Goal: Task Accomplishment & Management: Manage account settings

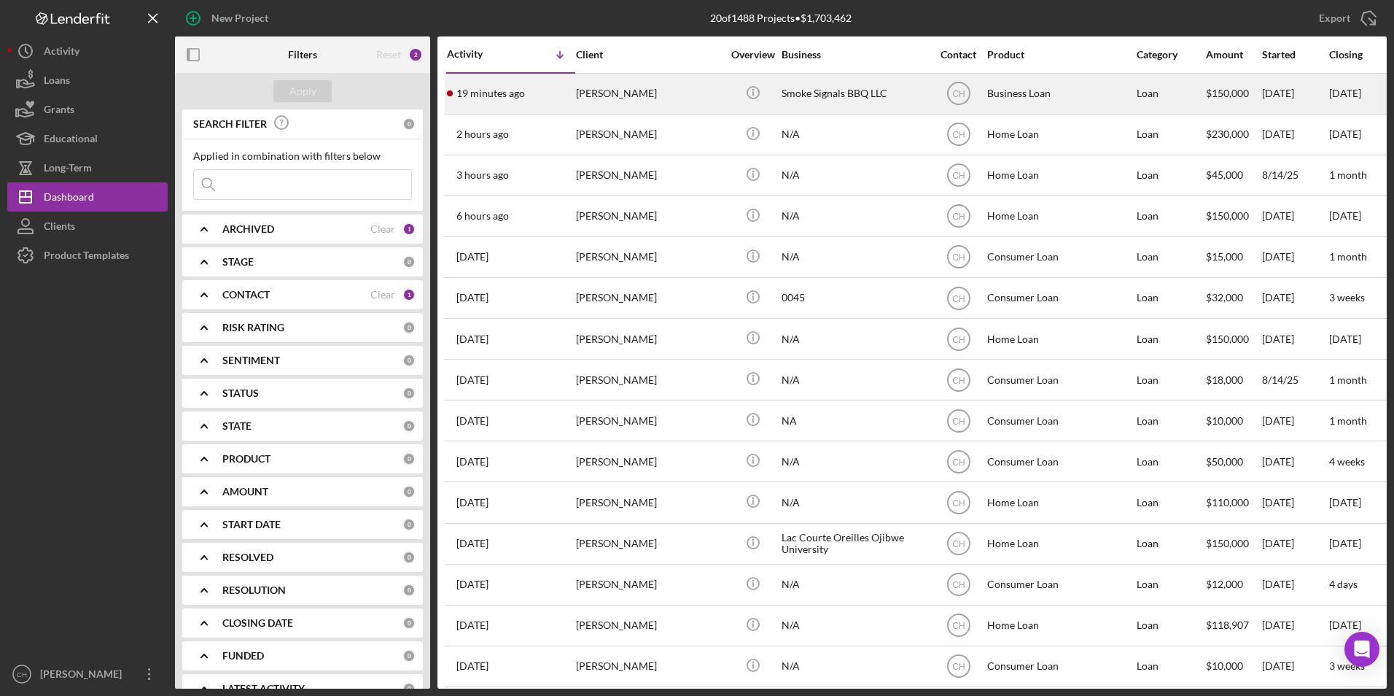
click at [588, 95] on div "[PERSON_NAME]" at bounding box center [649, 93] width 146 height 39
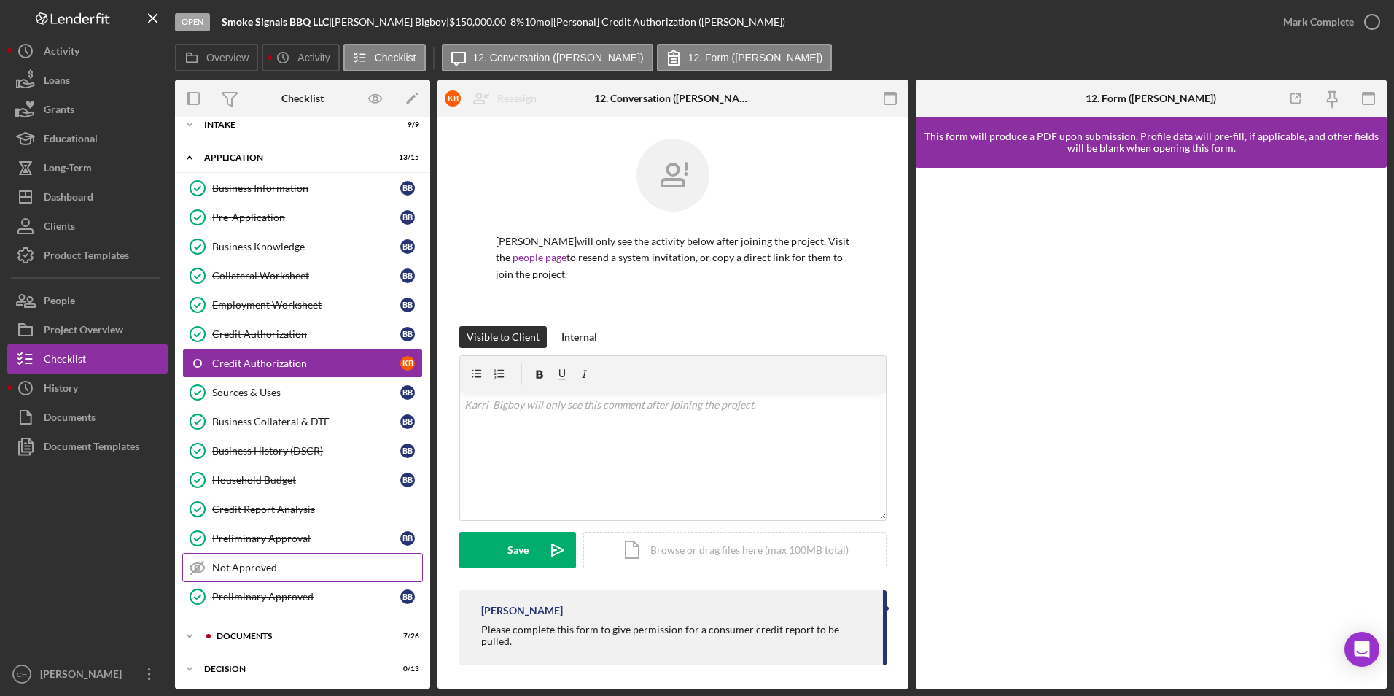
scroll to position [81, 0]
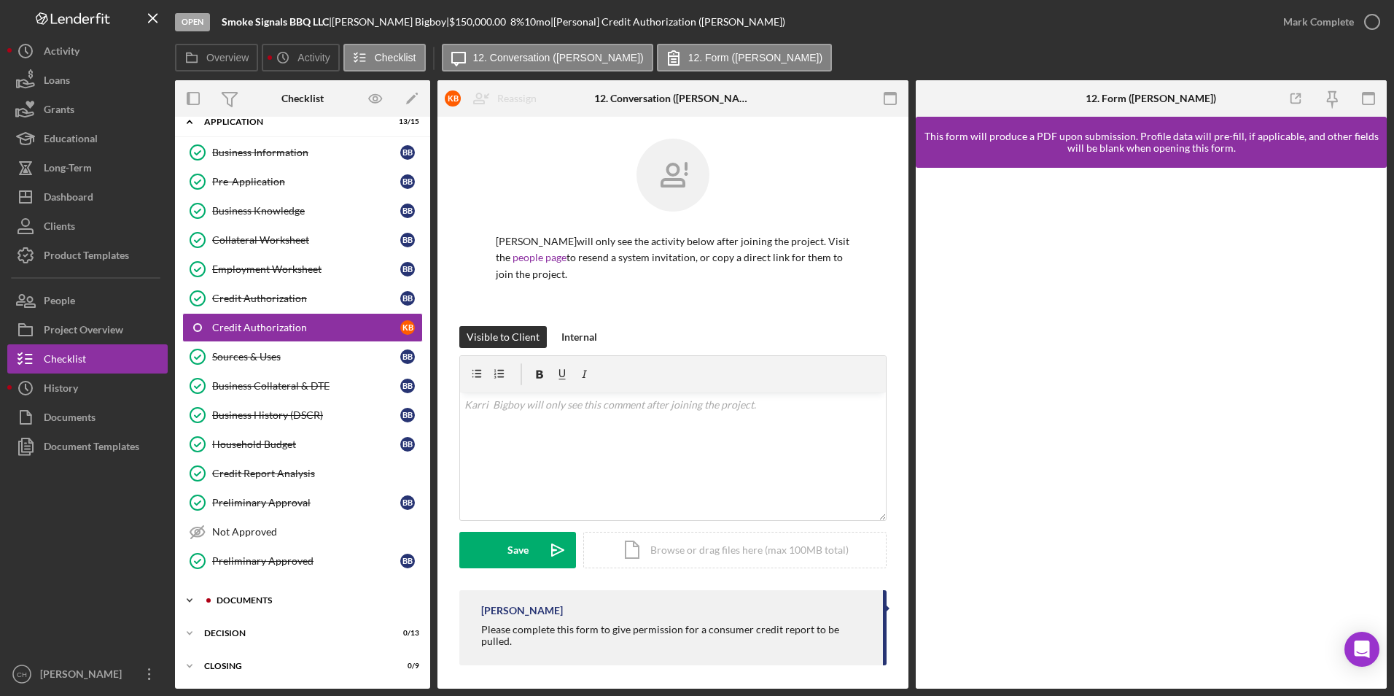
click at [244, 598] on div "Documents" at bounding box center [314, 600] width 195 height 9
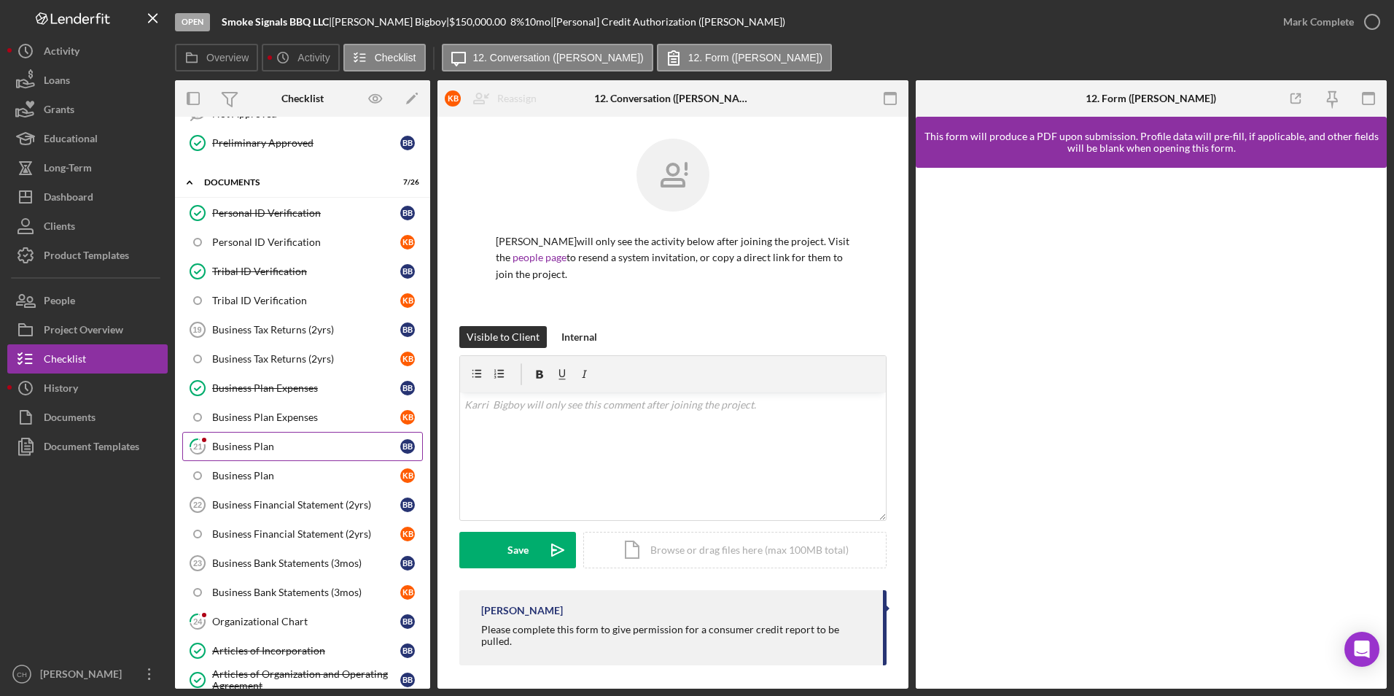
scroll to position [583, 0]
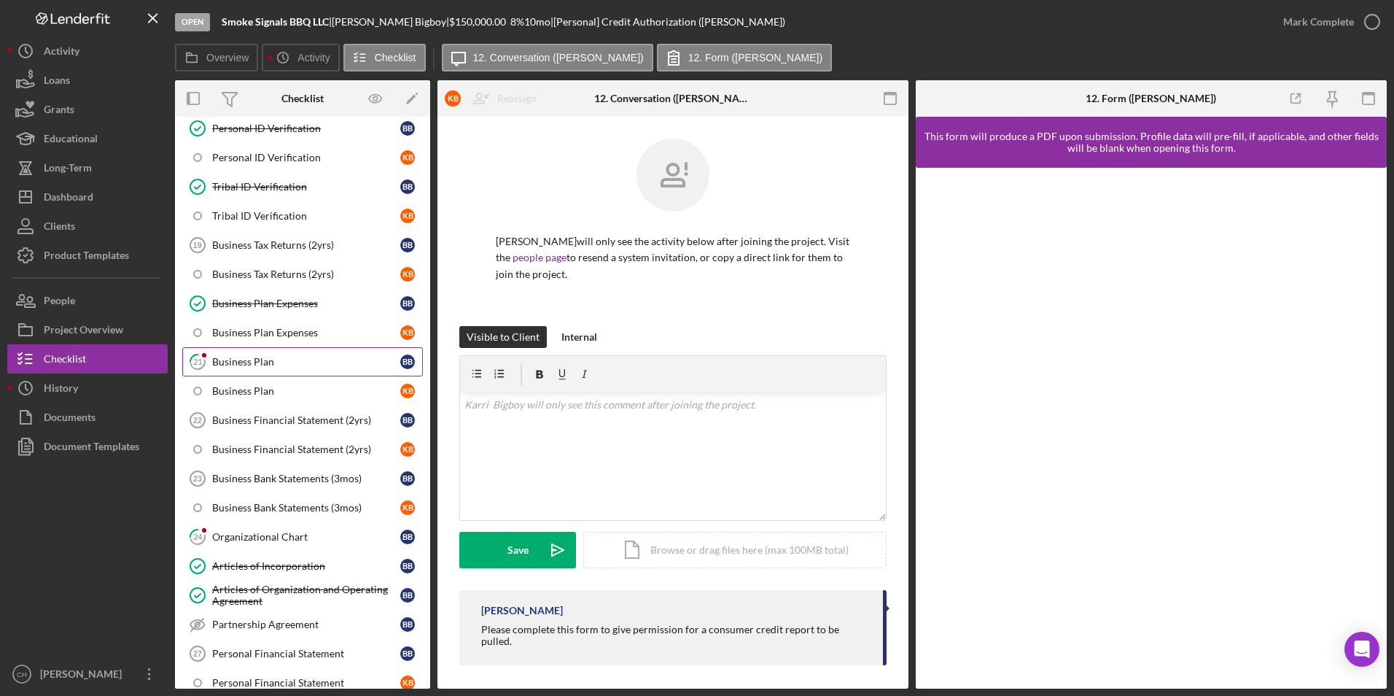
click at [260, 357] on div "Business Plan" at bounding box center [306, 362] width 188 height 12
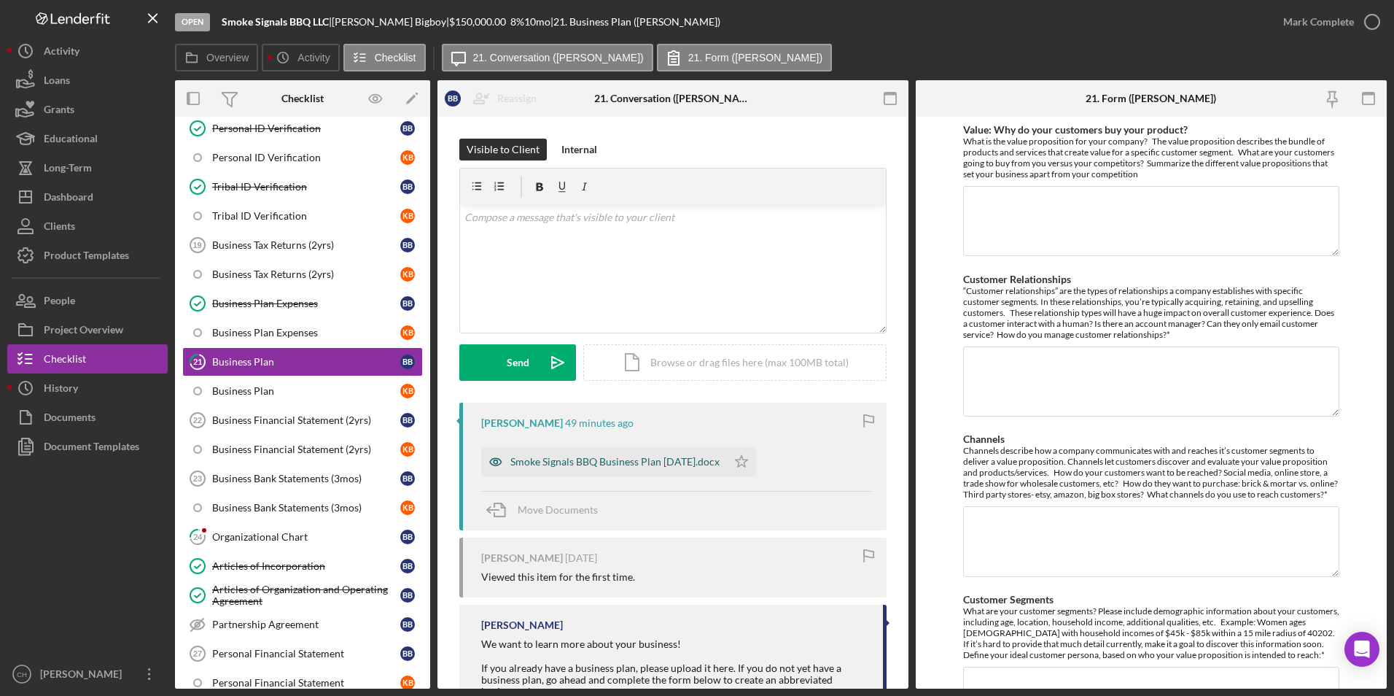
click at [537, 465] on div "Smoke Signals BBQ Business Plan 5-13-25.docx" at bounding box center [614, 462] width 209 height 12
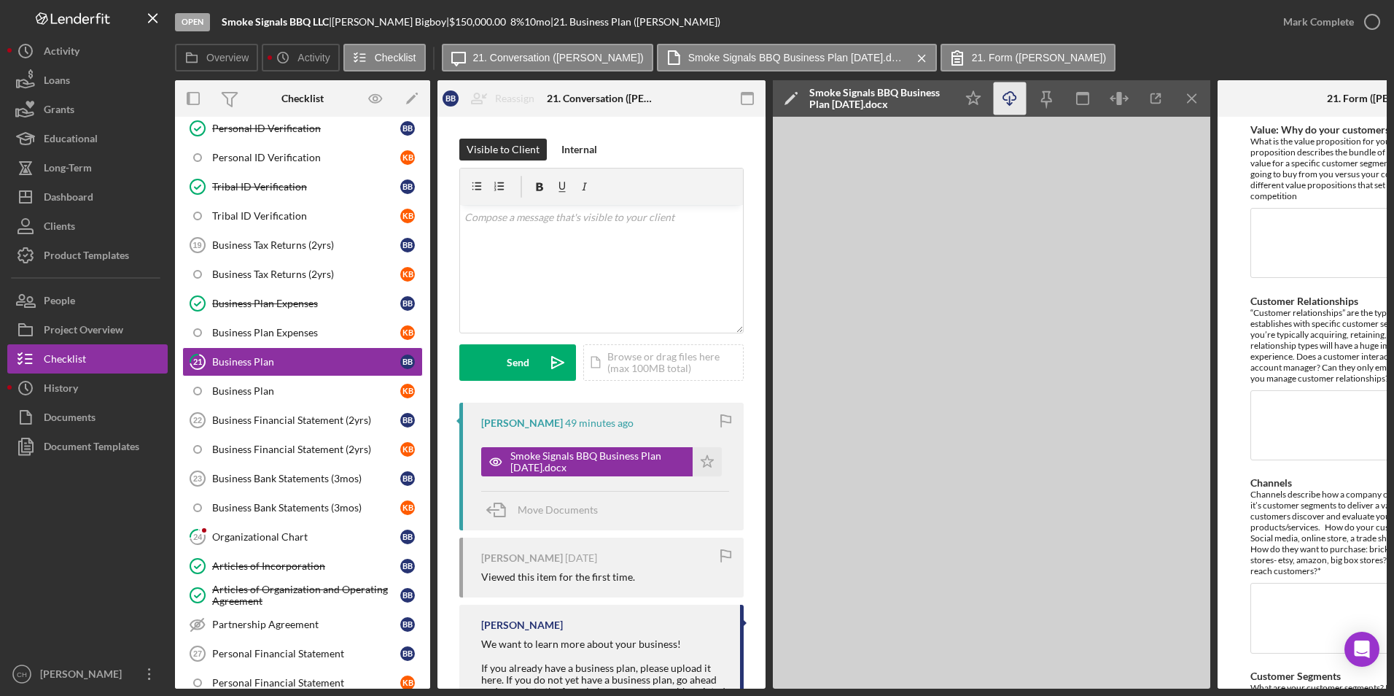
click at [1014, 104] on icon "Icon/Download" at bounding box center [1010, 98] width 33 height 33
click at [701, 459] on icon "Icon/Star" at bounding box center [707, 461] width 29 height 29
click at [1327, 18] on div "Mark Complete" at bounding box center [1318, 21] width 71 height 29
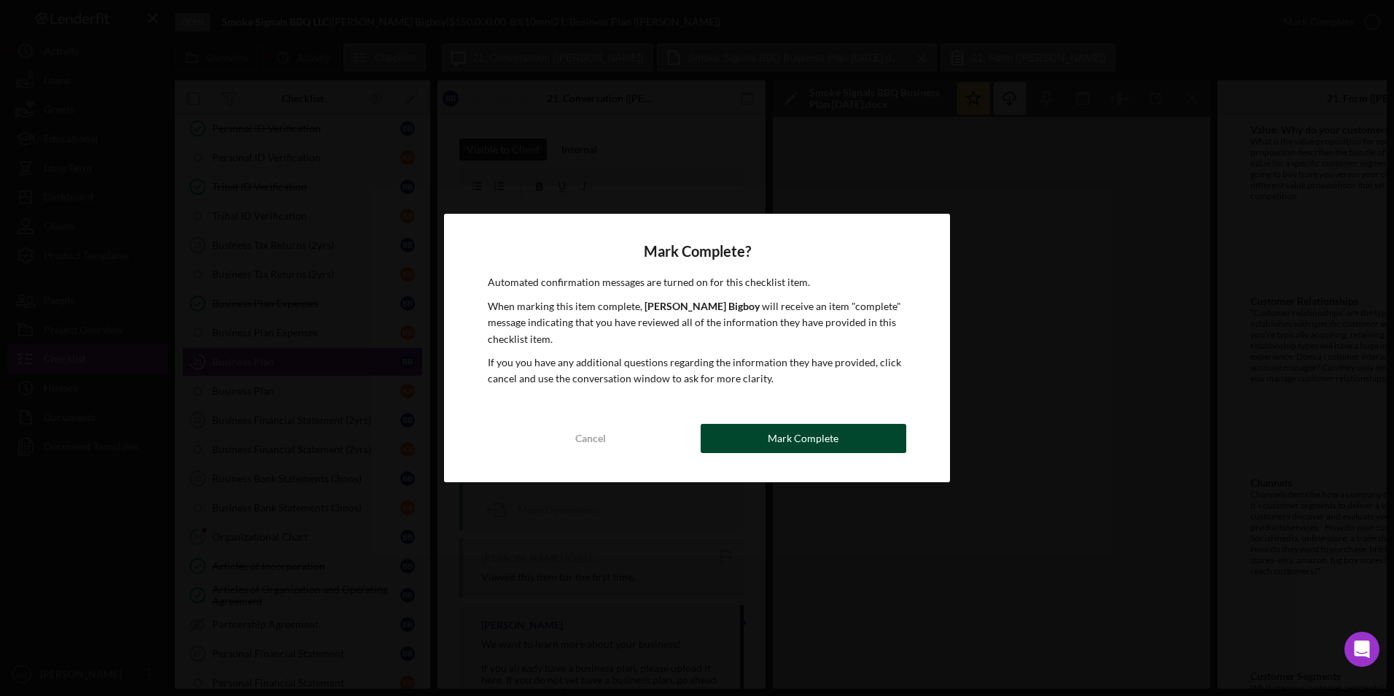
click at [814, 438] on div "Mark Complete" at bounding box center [803, 438] width 71 height 29
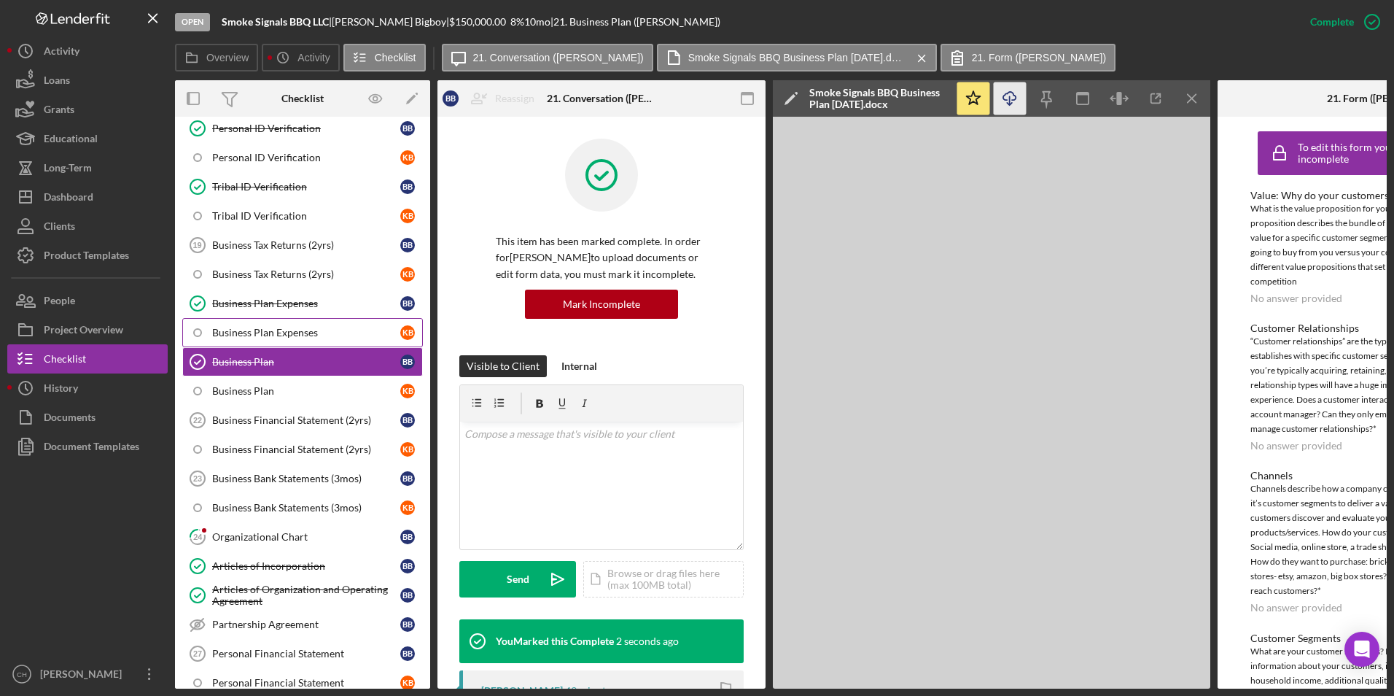
click at [264, 331] on div "Business Plan Expenses" at bounding box center [306, 333] width 188 height 12
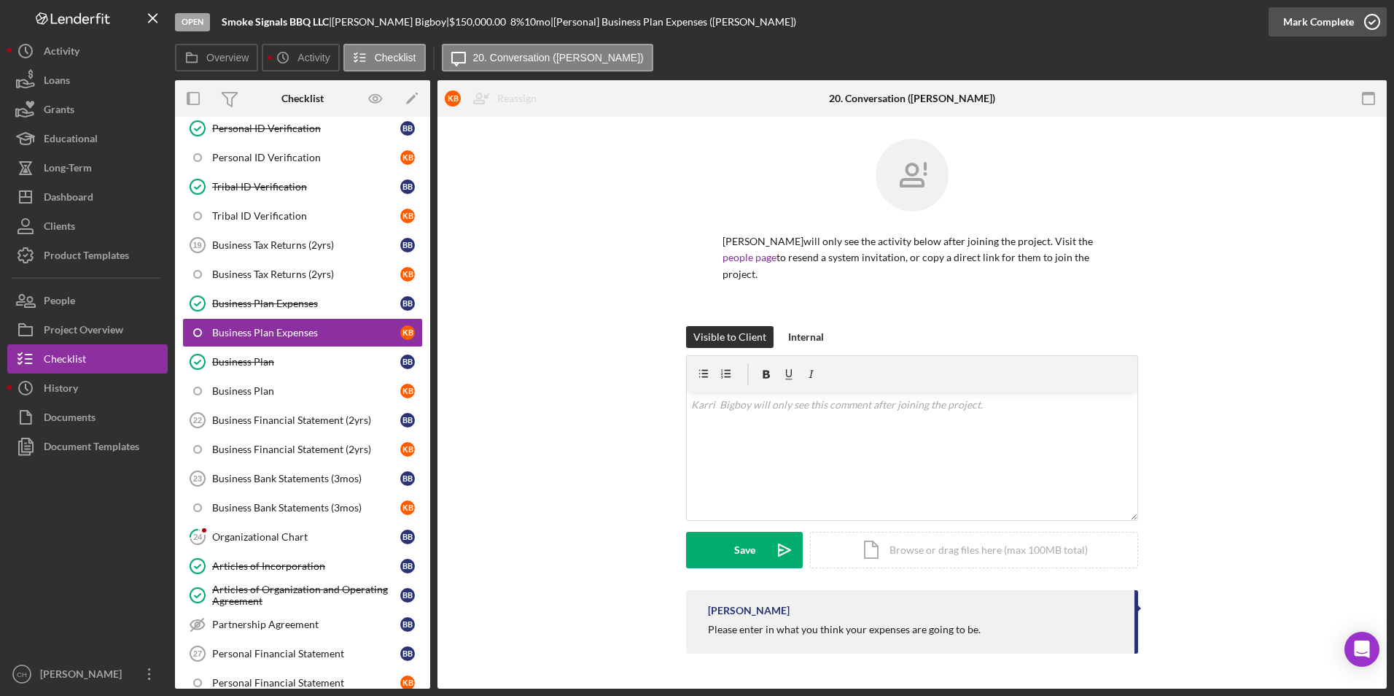
click at [1313, 23] on div "Mark Complete" at bounding box center [1318, 21] width 71 height 29
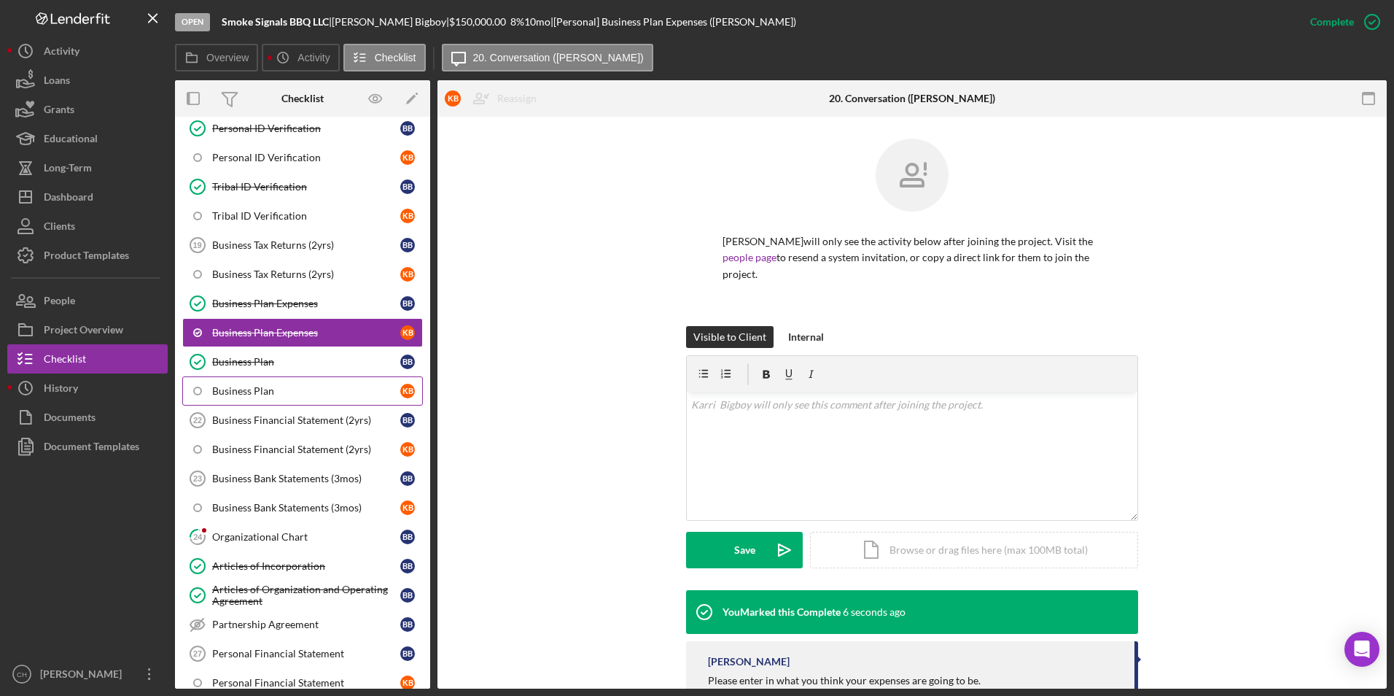
click at [238, 389] on div "Business Plan" at bounding box center [306, 391] width 188 height 12
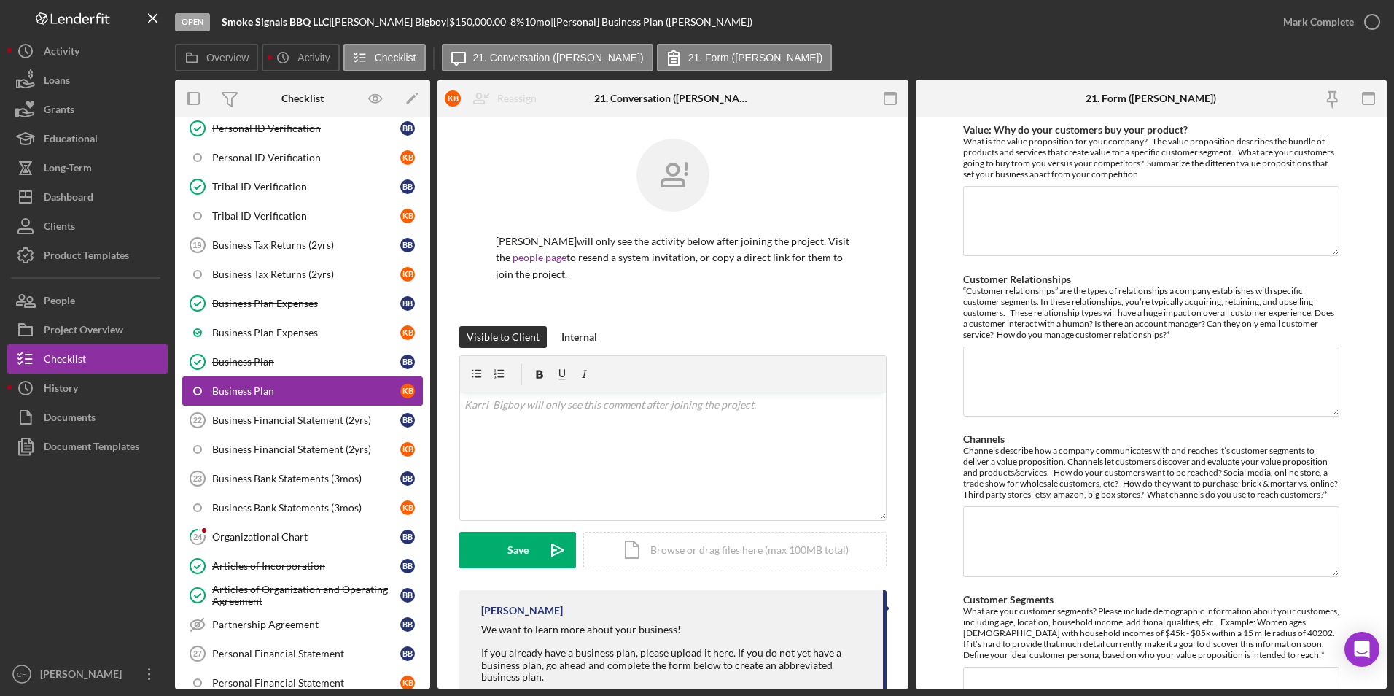
click at [271, 393] on div "Business Plan" at bounding box center [306, 391] width 188 height 12
click at [1335, 21] on div "Mark Complete" at bounding box center [1318, 21] width 71 height 29
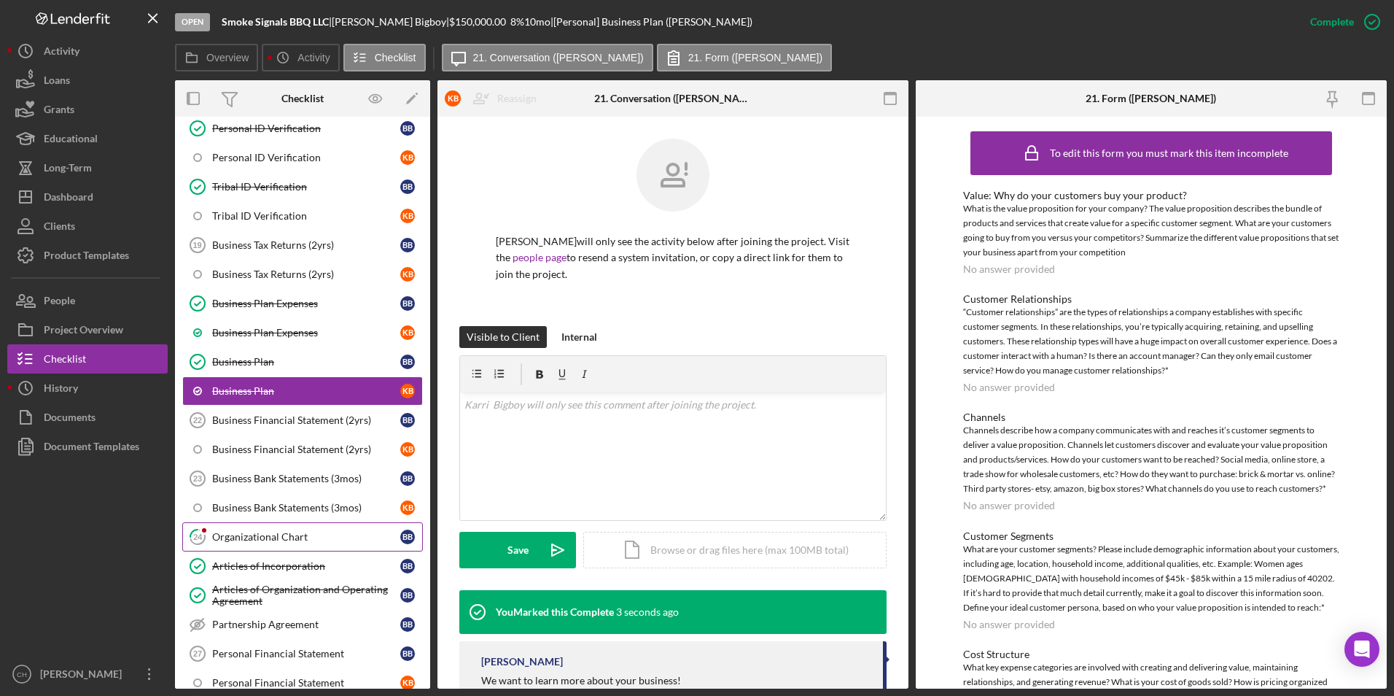
click at [250, 531] on div "Organizational Chart" at bounding box center [306, 537] width 188 height 12
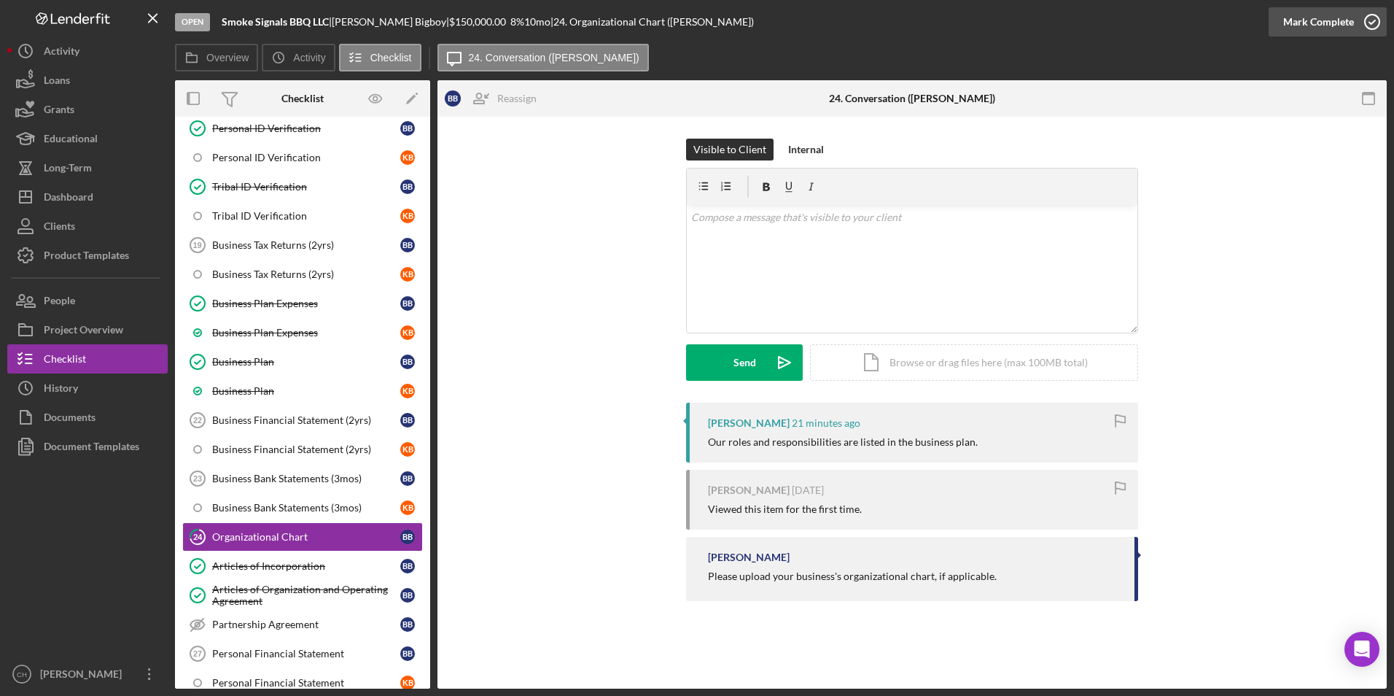
click at [1329, 25] on div "Mark Complete" at bounding box center [1318, 21] width 71 height 29
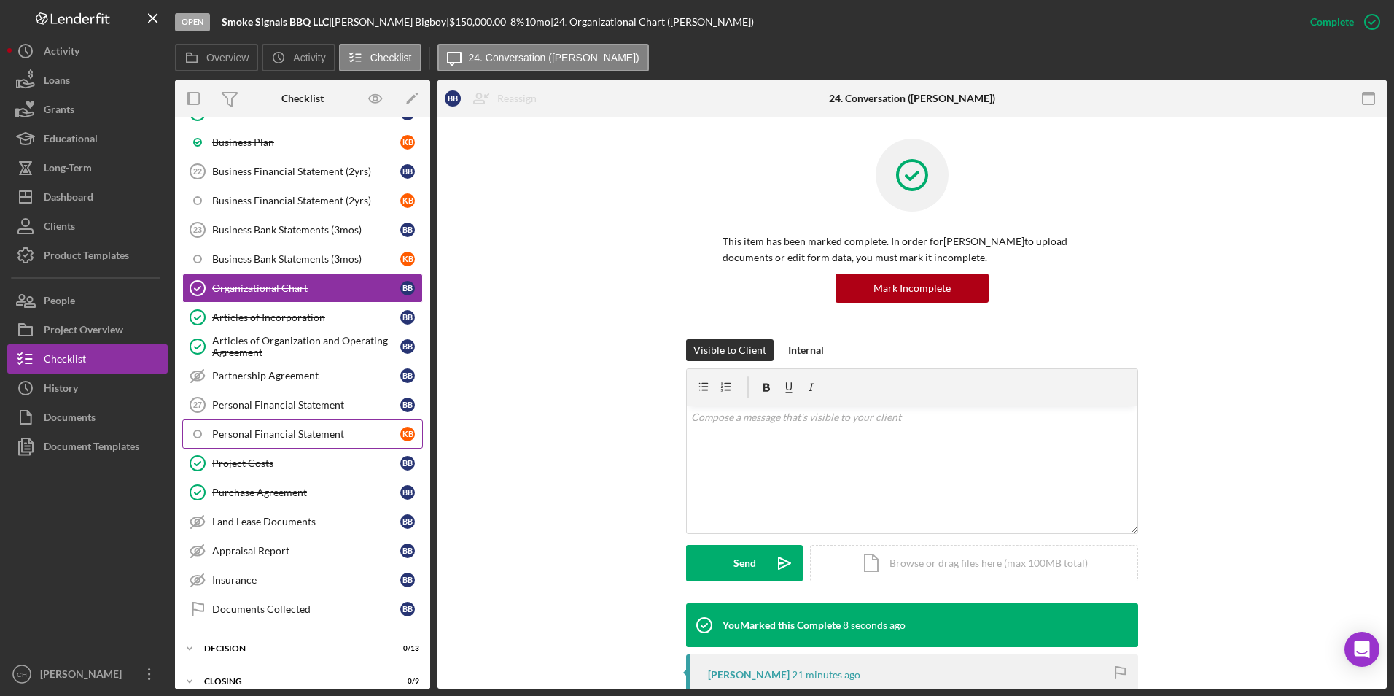
scroll to position [847, 0]
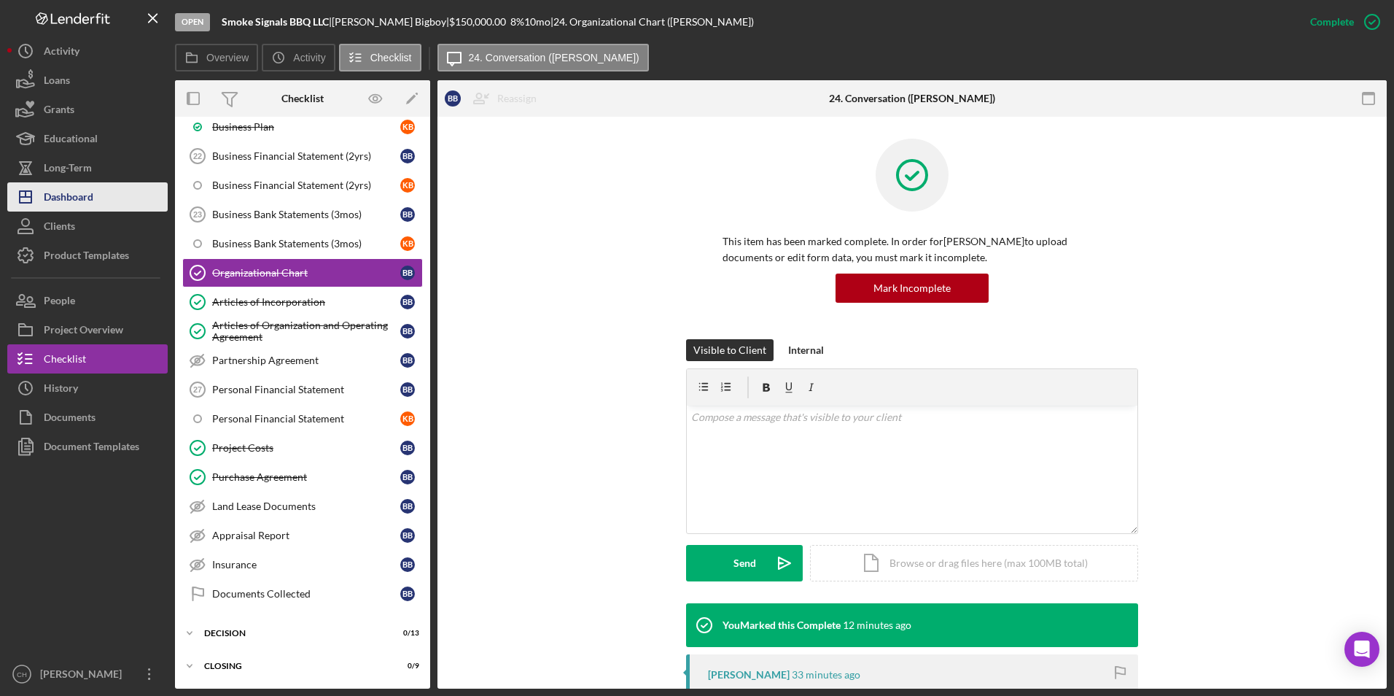
click at [96, 195] on button "Icon/Dashboard Dashboard" at bounding box center [87, 196] width 160 height 29
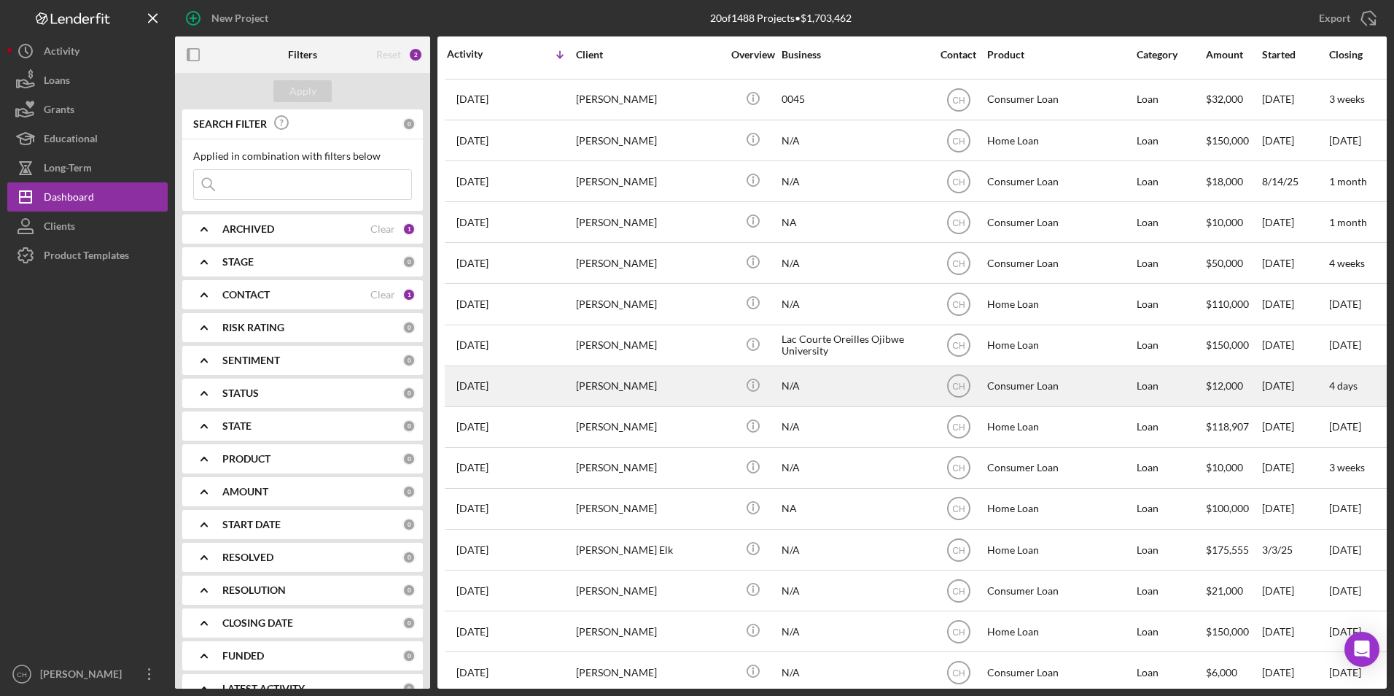
scroll to position [221, 0]
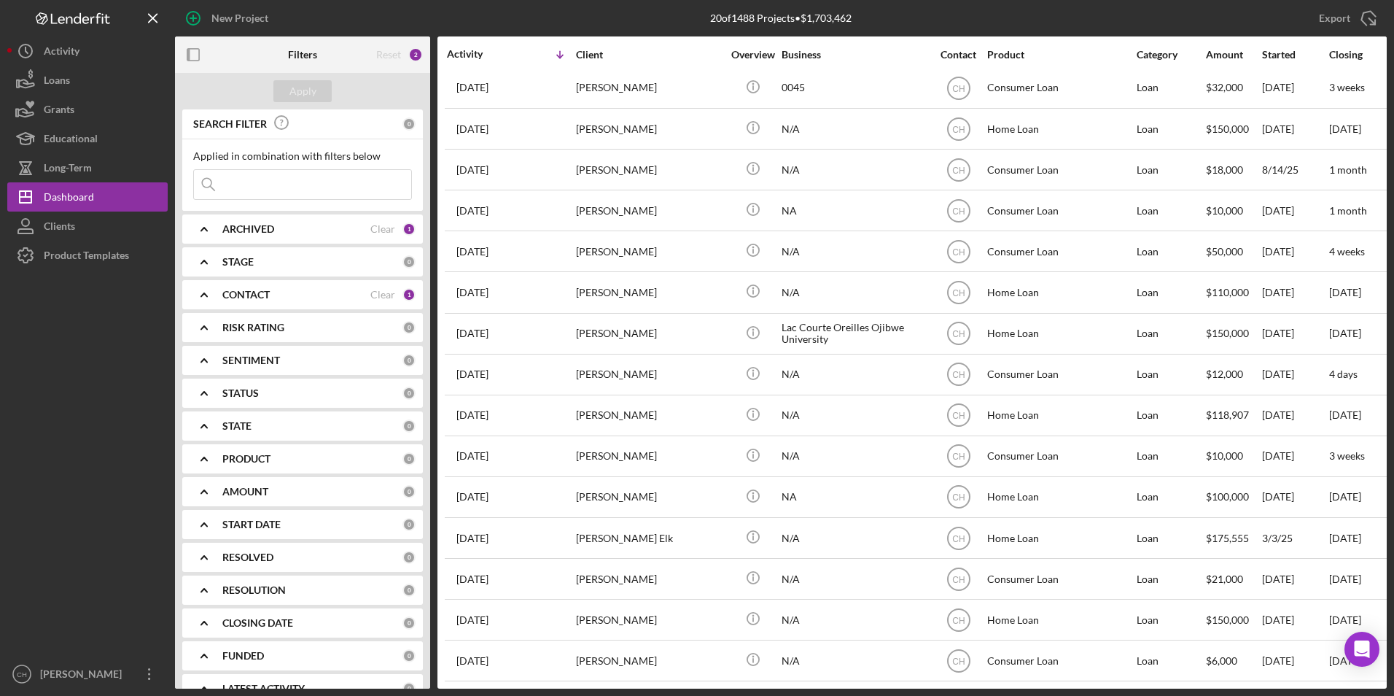
click at [254, 300] on b "CONTACT" at bounding box center [245, 295] width 47 height 12
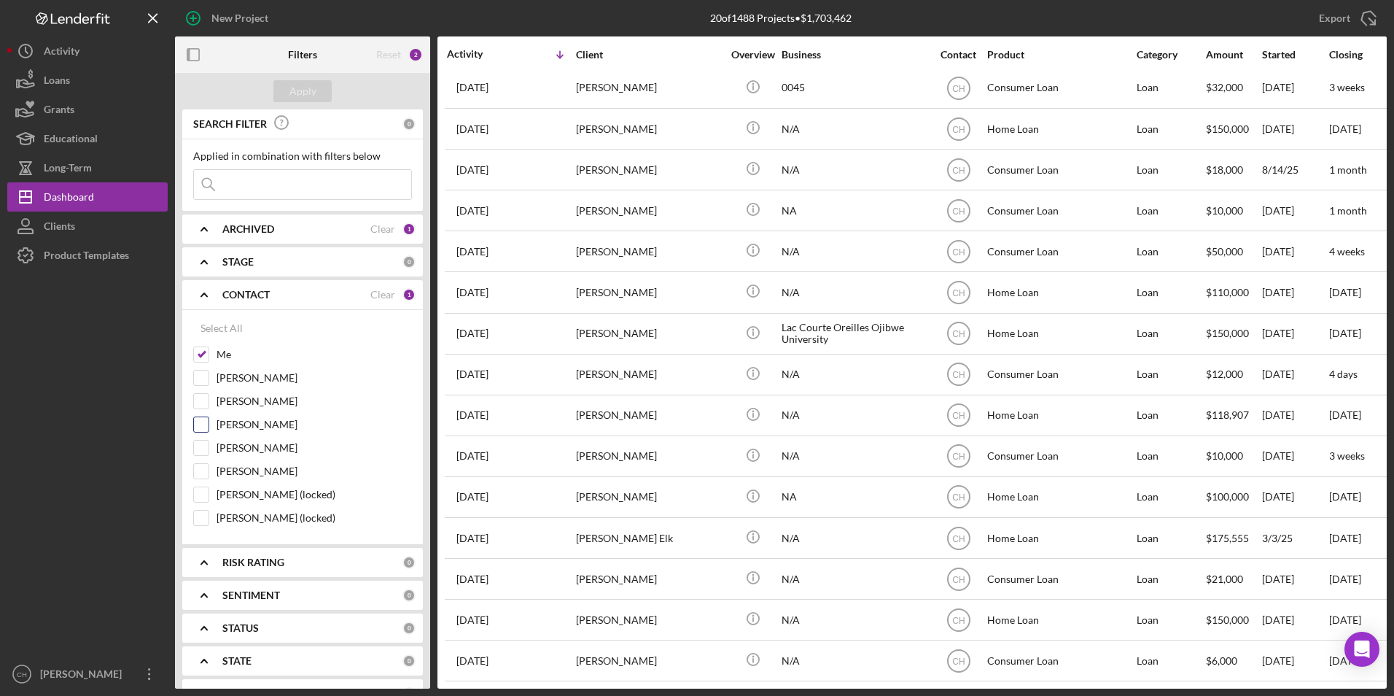
click at [199, 427] on input "Janice StGermaine" at bounding box center [201, 424] width 15 height 15
checkbox input "true"
click at [194, 513] on input "Lisa Schuman (locked)" at bounding box center [201, 517] width 15 height 15
checkbox input "true"
click at [300, 85] on div "Apply" at bounding box center [302, 91] width 27 height 22
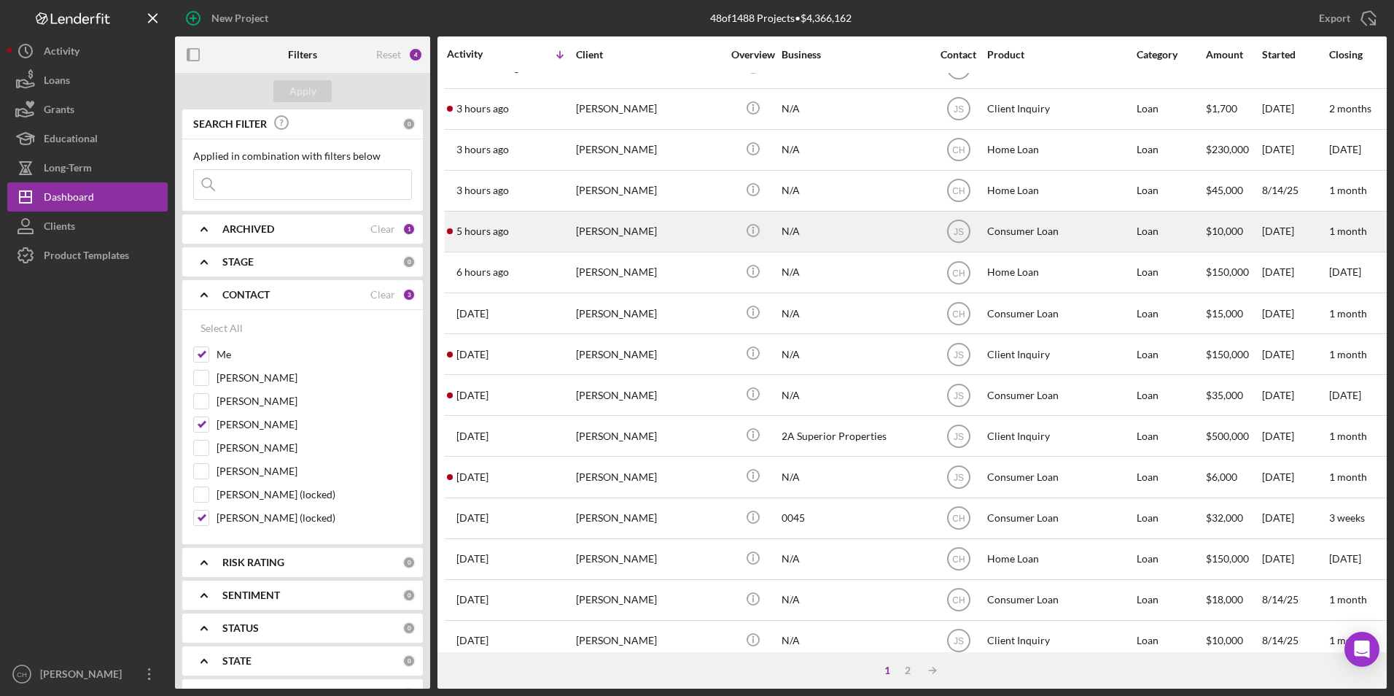
scroll to position [0, 0]
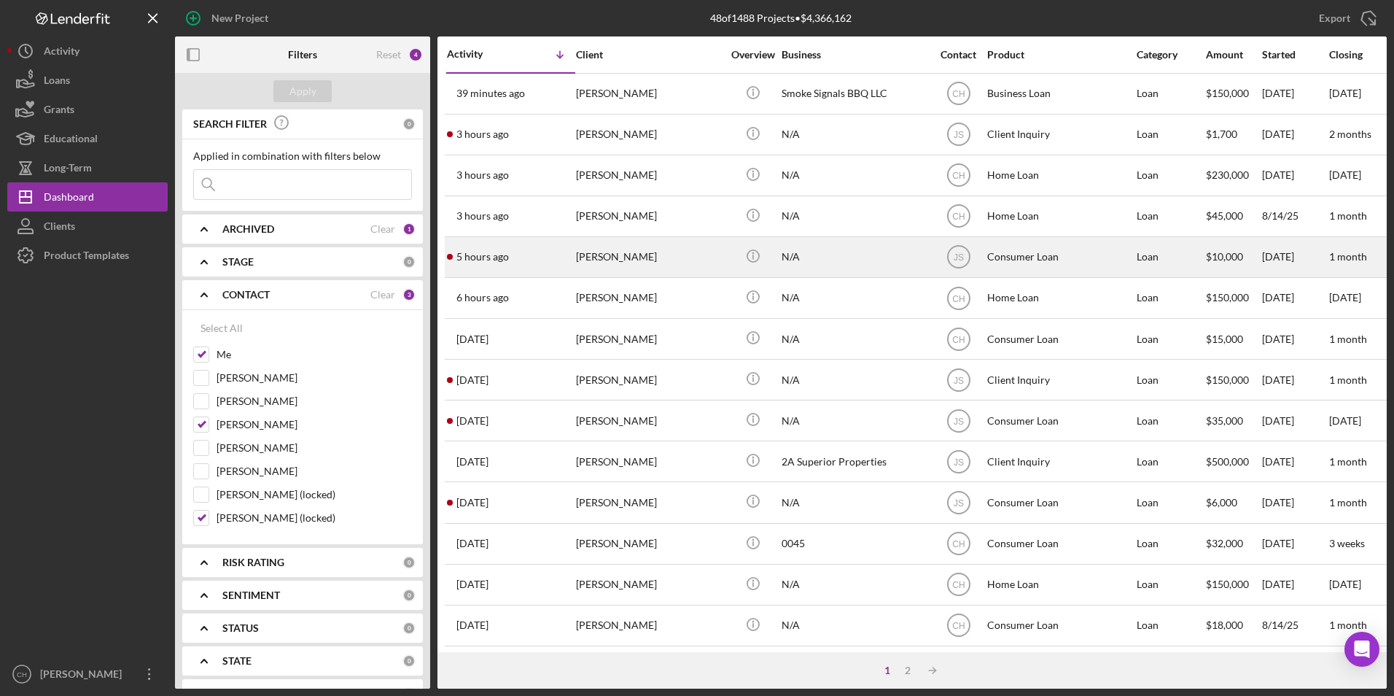
click at [616, 252] on div "Charlie Bigjohn" at bounding box center [649, 257] width 146 height 39
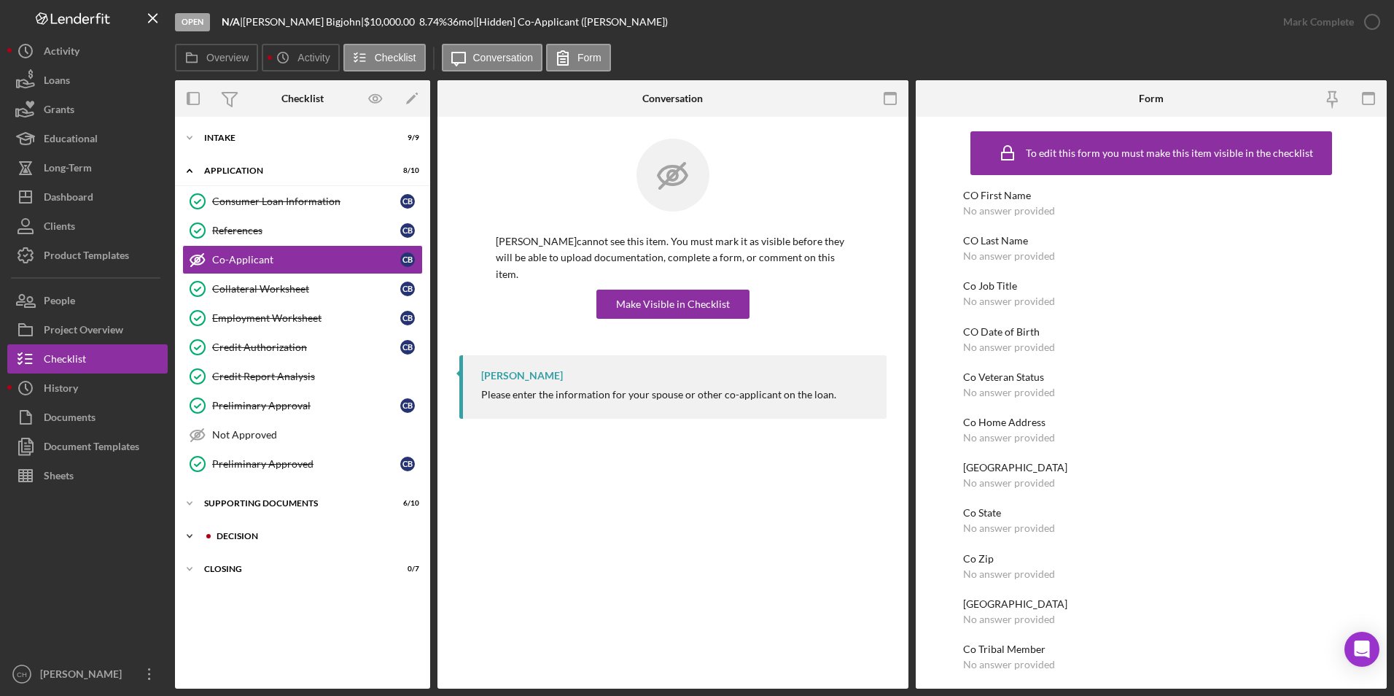
click at [248, 535] on div "Decision" at bounding box center [314, 536] width 195 height 9
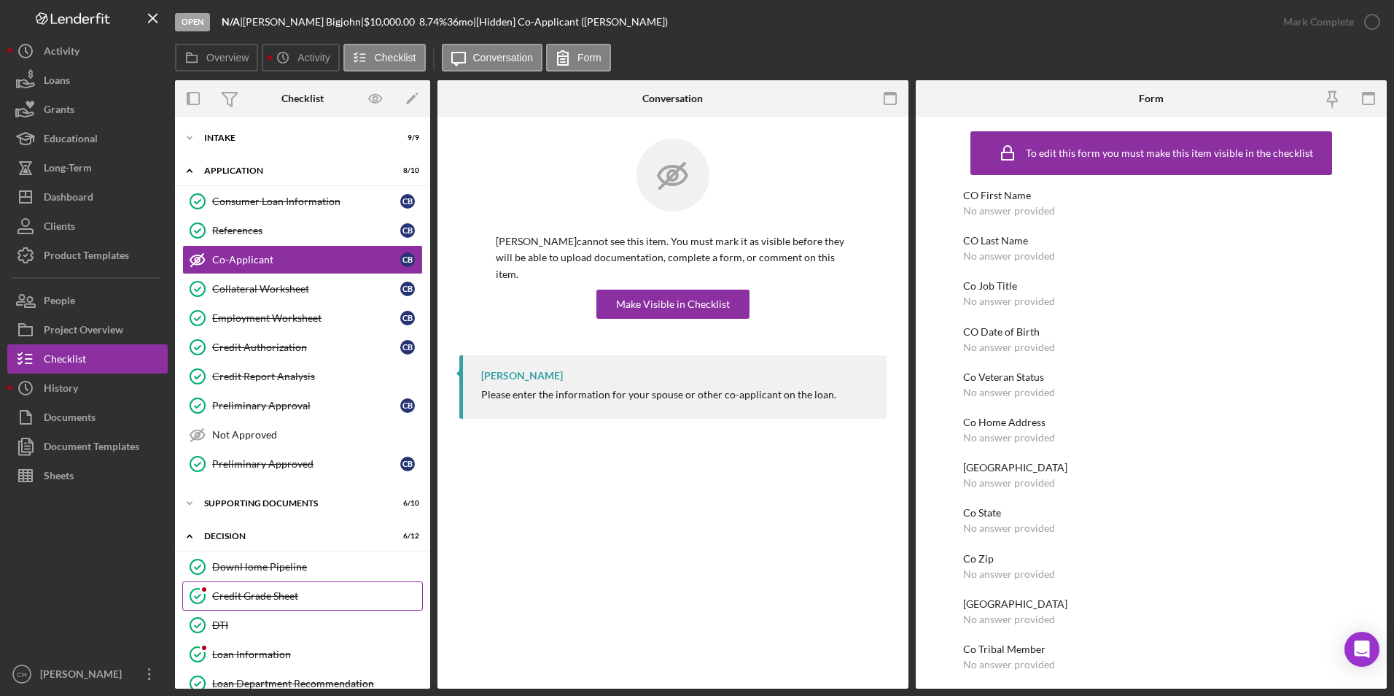
click at [289, 588] on link "Credit Grade Sheet Credit Grade Sheet" at bounding box center [302, 595] width 241 height 29
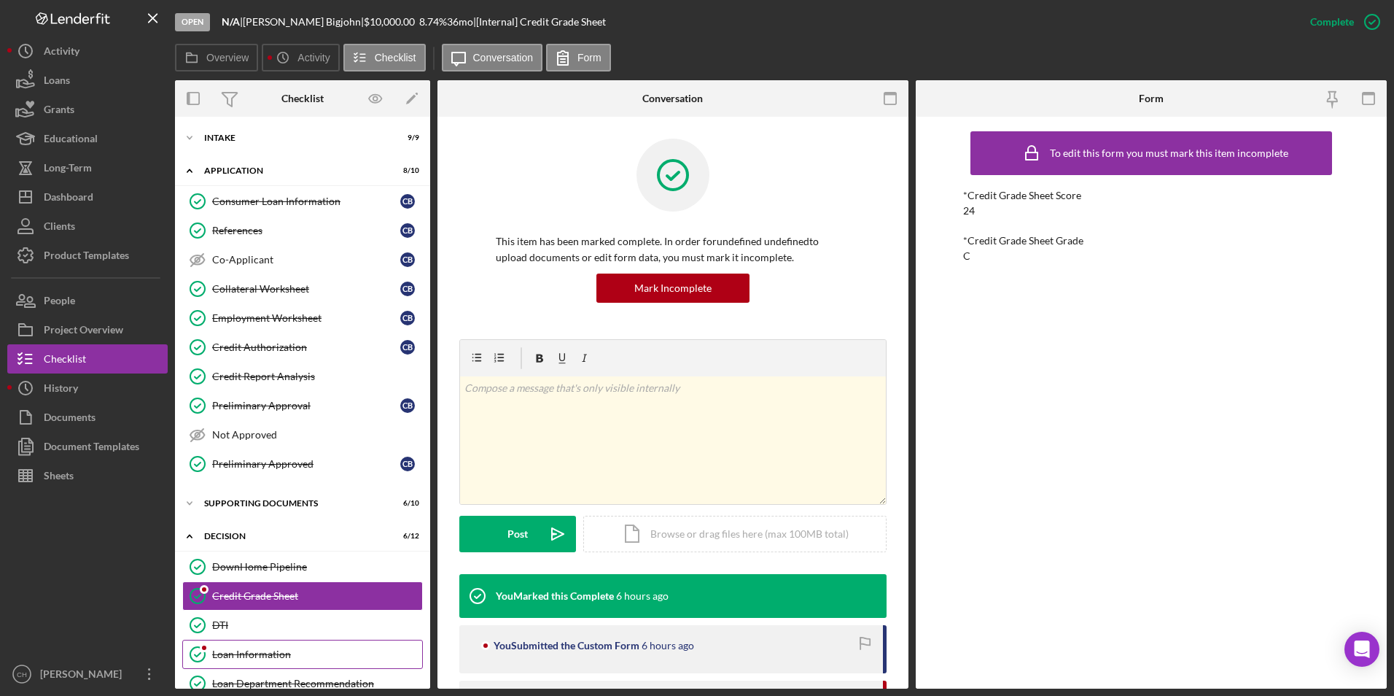
click at [246, 648] on div "Loan Information" at bounding box center [317, 654] width 210 height 12
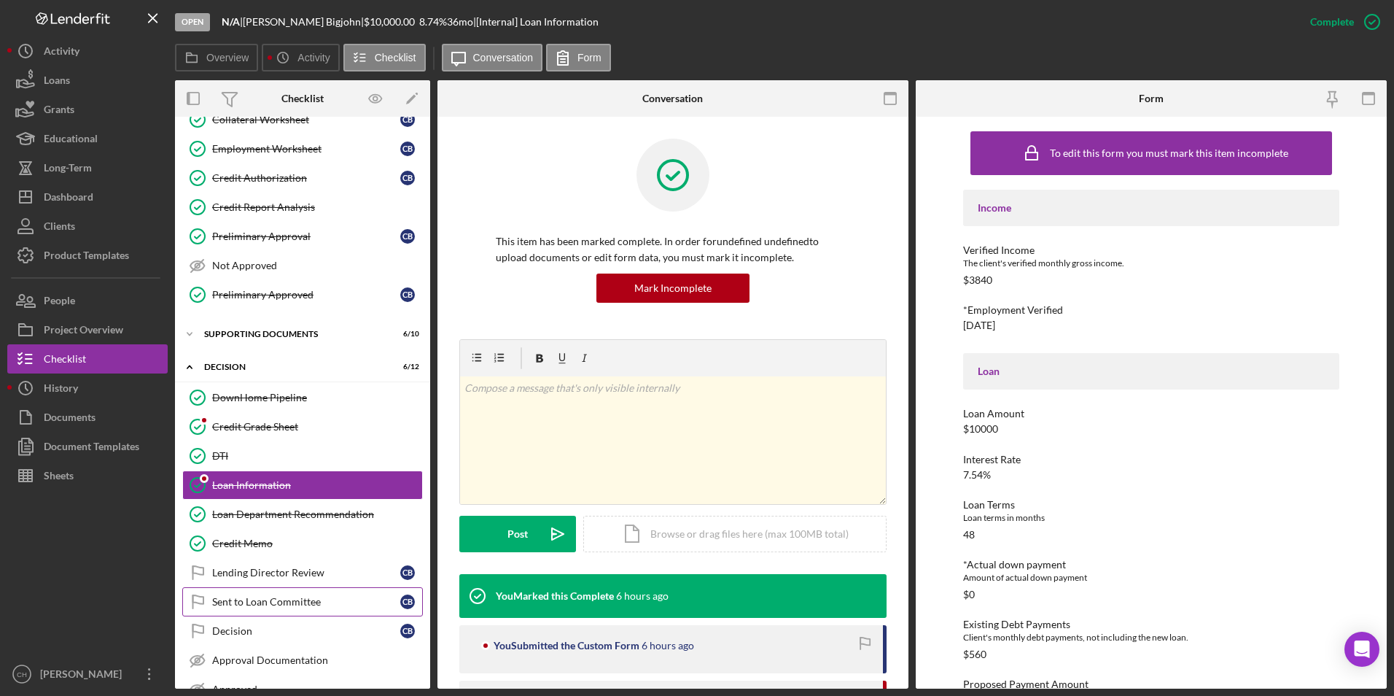
scroll to position [261, 0]
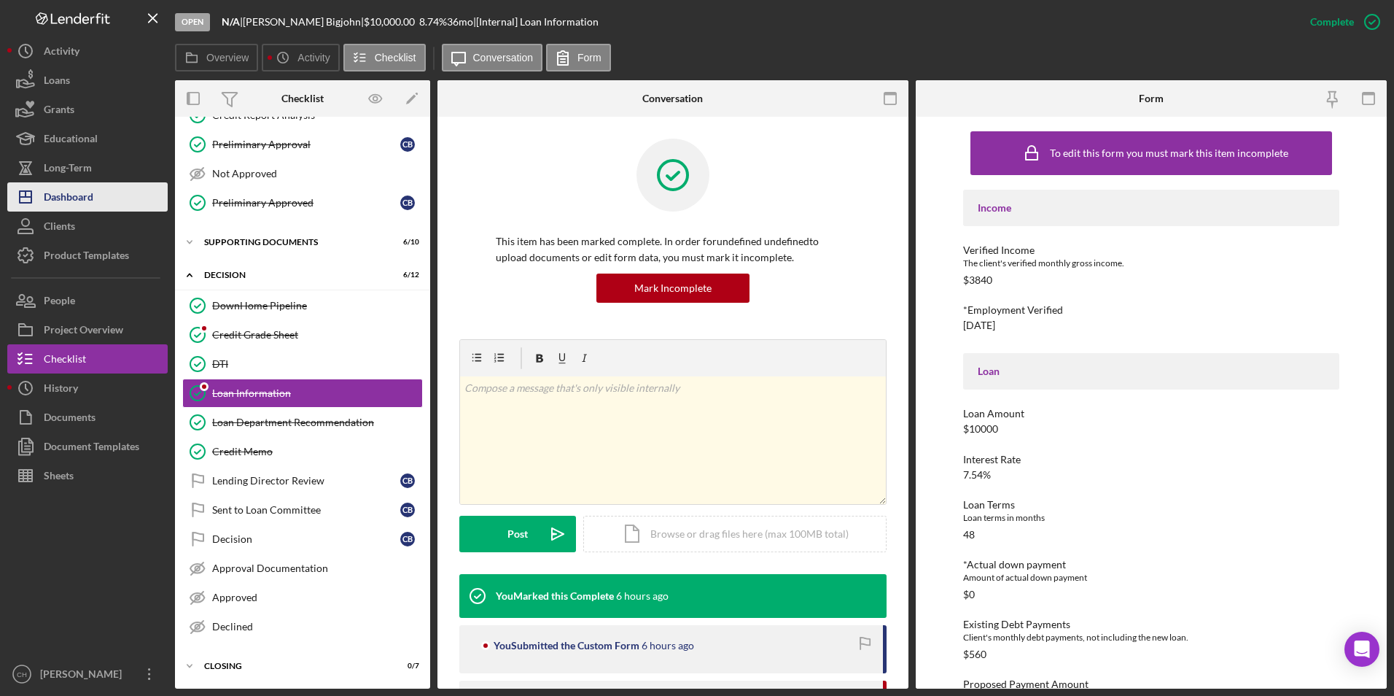
click at [75, 197] on div "Dashboard" at bounding box center [69, 198] width 50 height 33
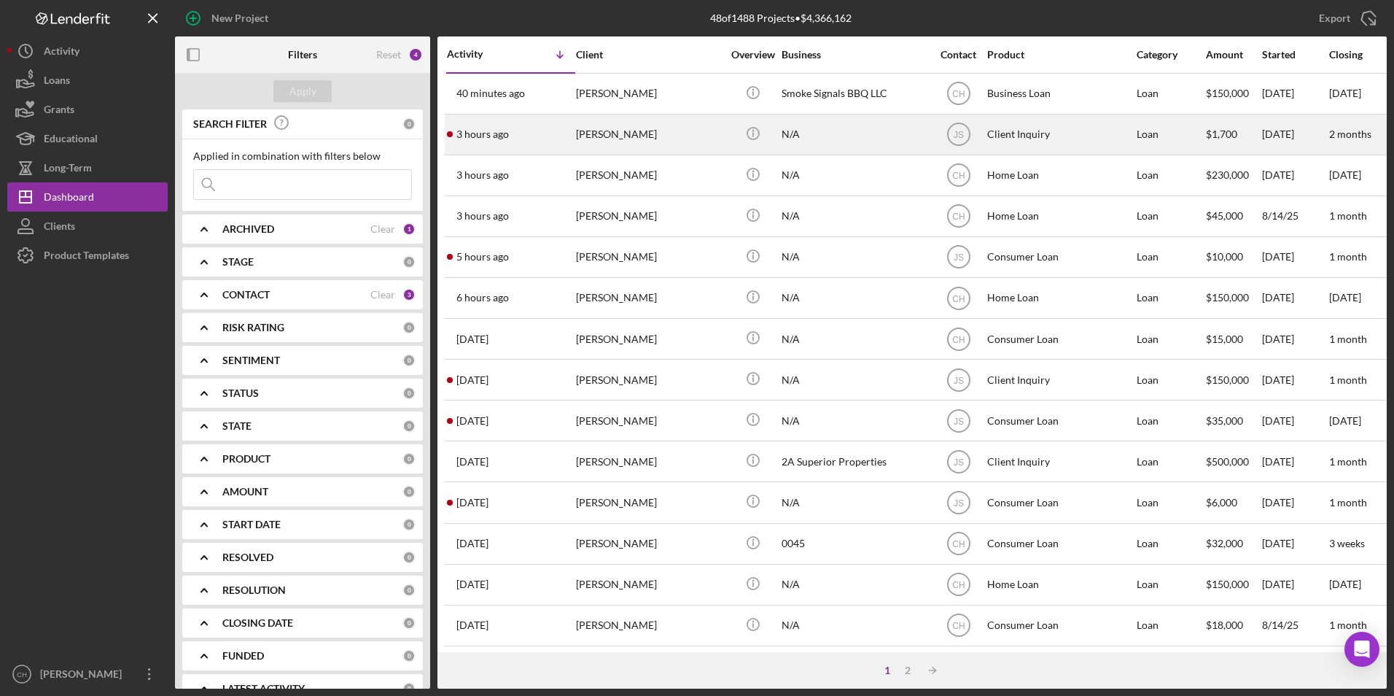
click at [605, 135] on div "[PERSON_NAME]" at bounding box center [649, 134] width 146 height 39
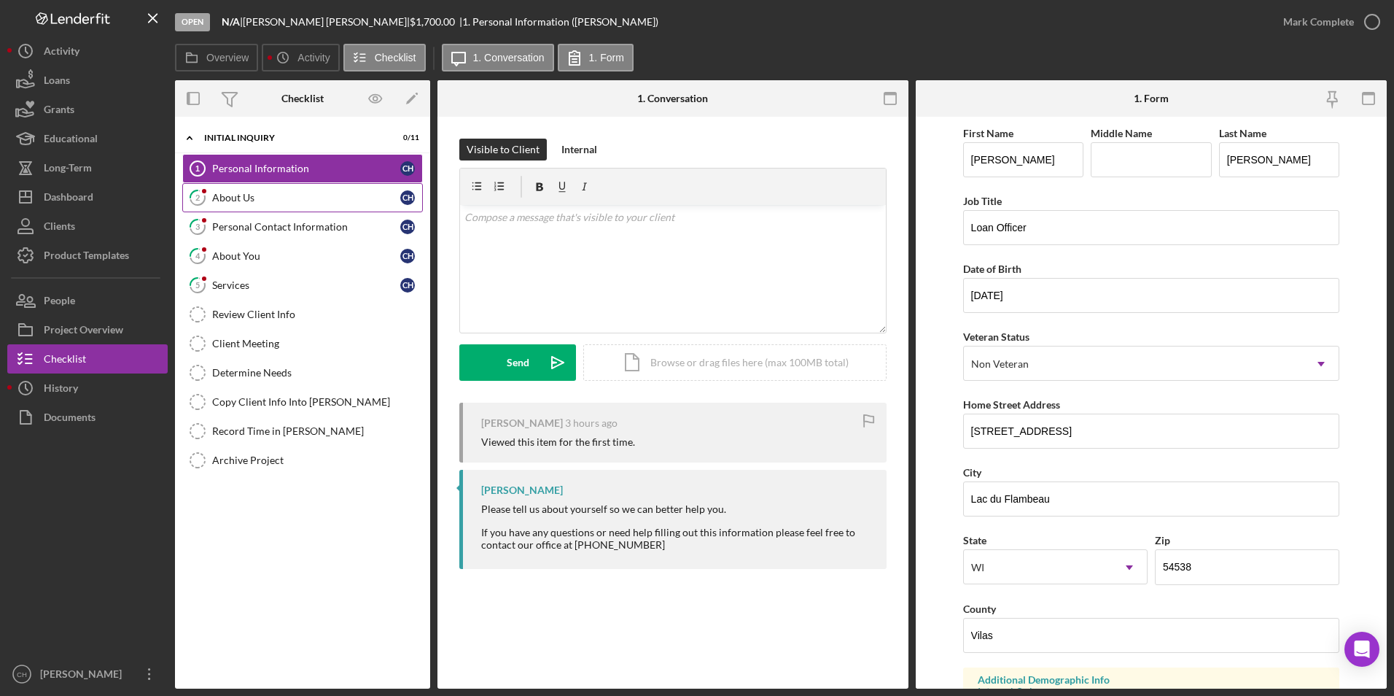
click at [251, 193] on div "About Us" at bounding box center [306, 198] width 188 height 12
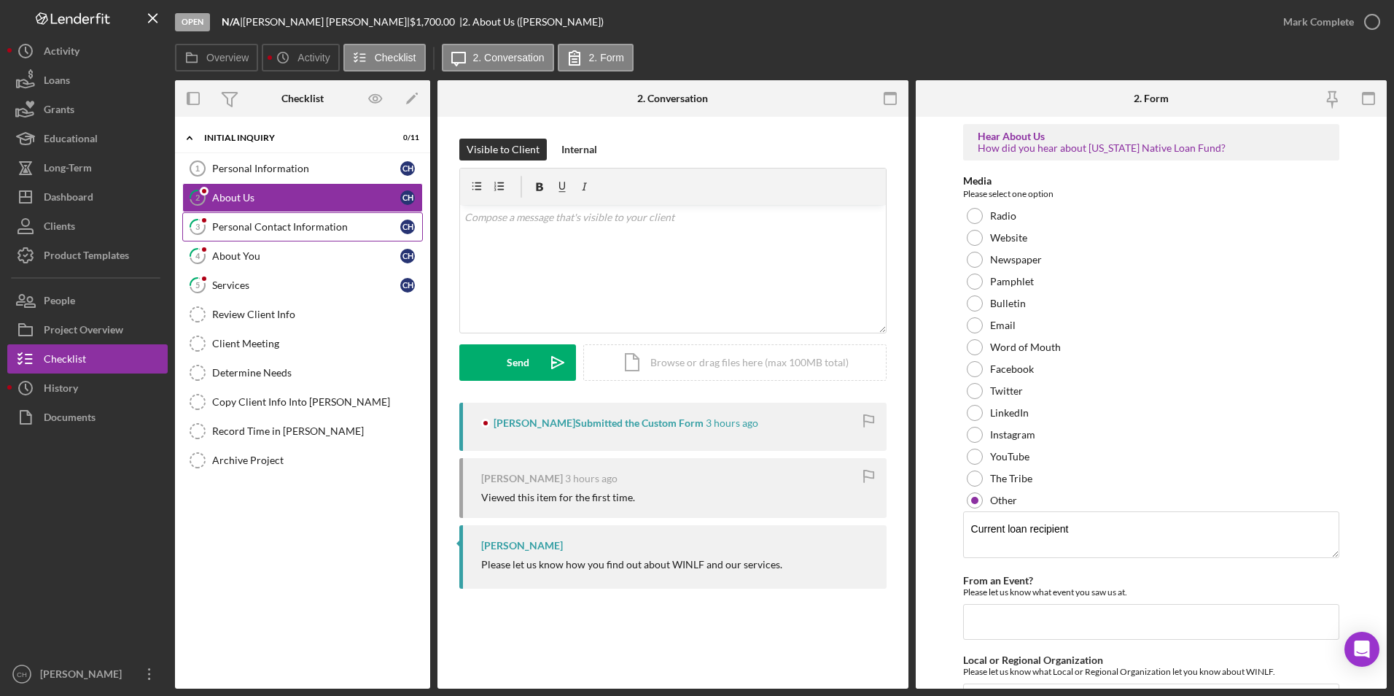
click at [251, 225] on div "Personal Contact Information" at bounding box center [306, 227] width 188 height 12
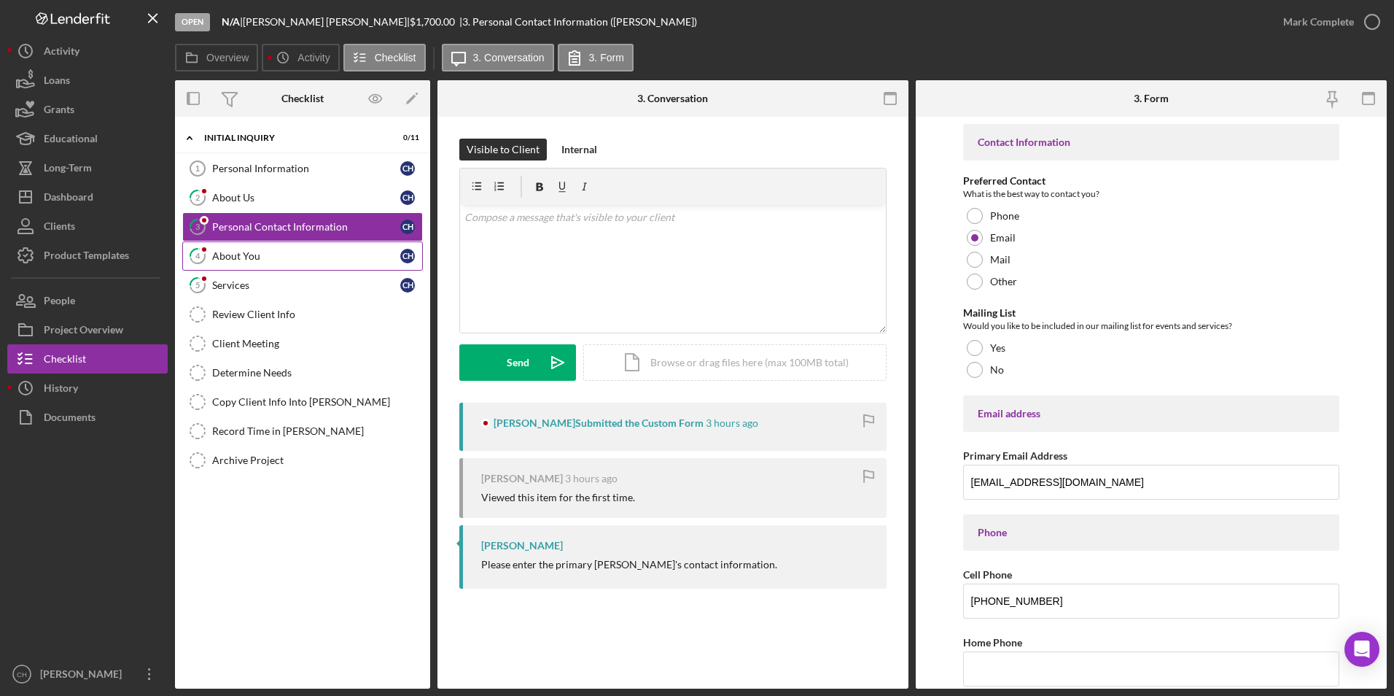
click at [255, 257] on div "About You" at bounding box center [306, 256] width 188 height 12
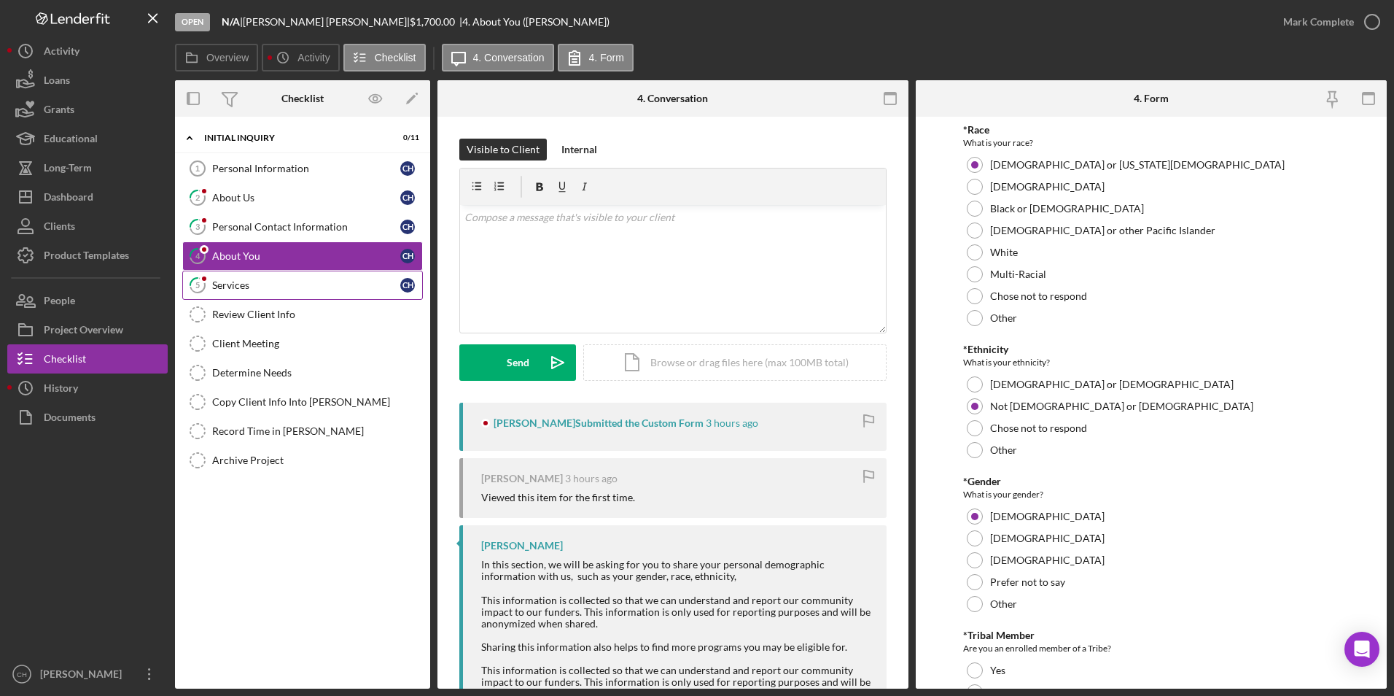
click at [252, 281] on div "Services" at bounding box center [306, 285] width 188 height 12
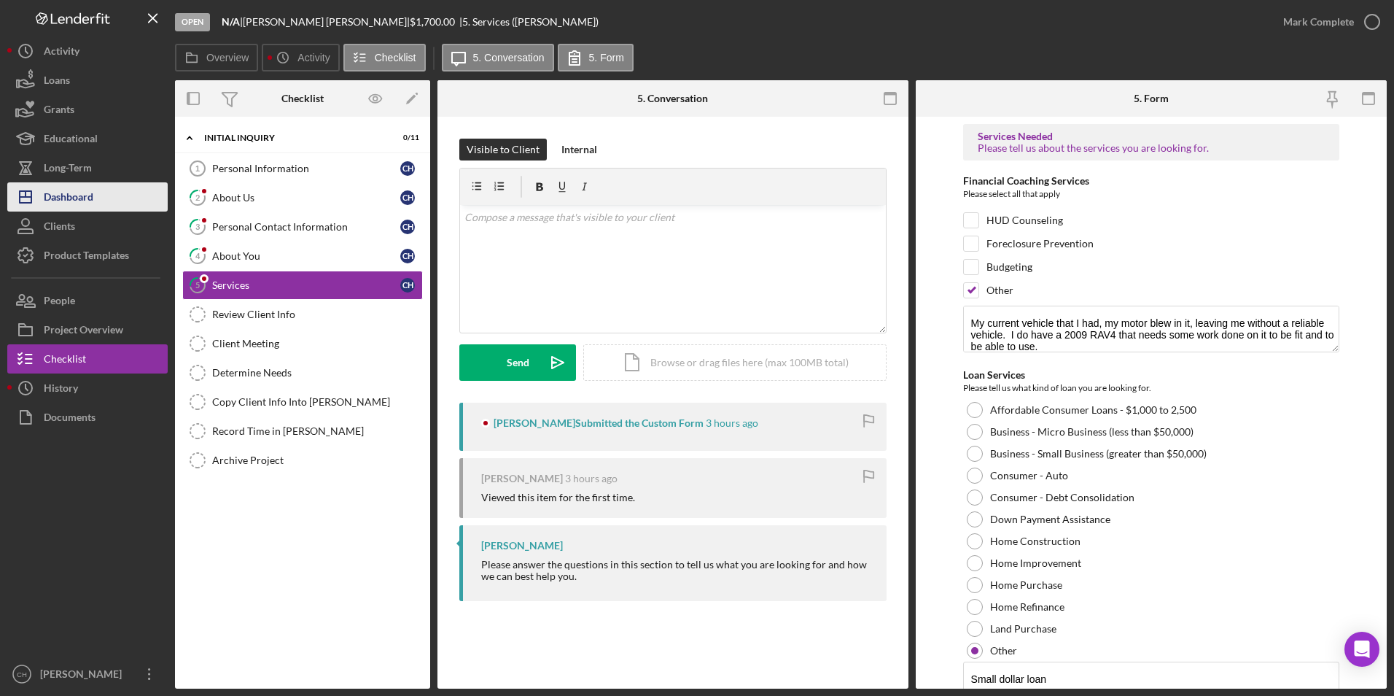
click at [60, 202] on div "Dashboard" at bounding box center [69, 198] width 50 height 33
